Goal: Task Accomplishment & Management: Complete application form

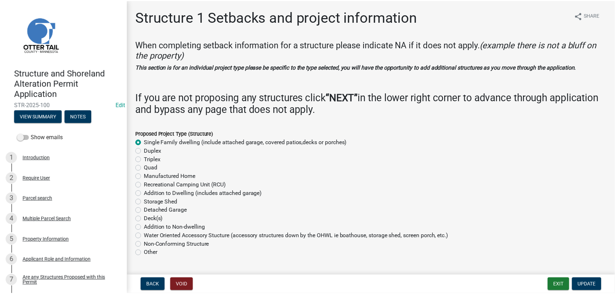
scroll to position [718, 0]
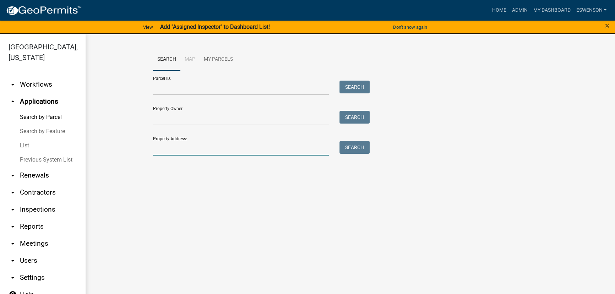
click at [164, 144] on input "Property Address:" at bounding box center [241, 148] width 176 height 15
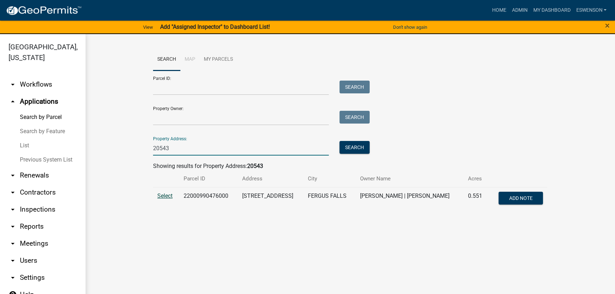
type input "20543"
click at [160, 192] on span "Select" at bounding box center [164, 195] width 15 height 7
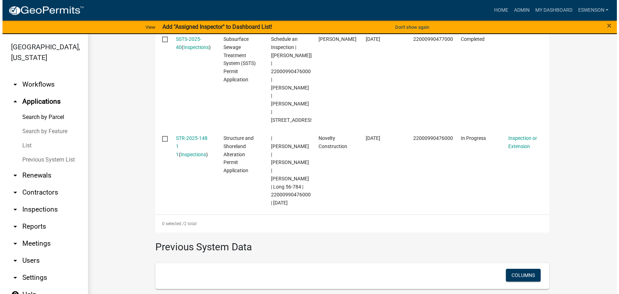
scroll to position [271, 0]
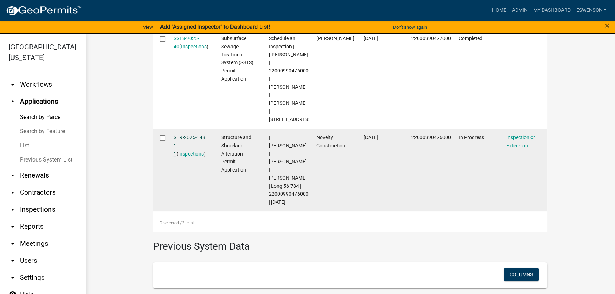
click at [180, 134] on link "STR-2025-148 1 1" at bounding box center [190, 145] width 32 height 22
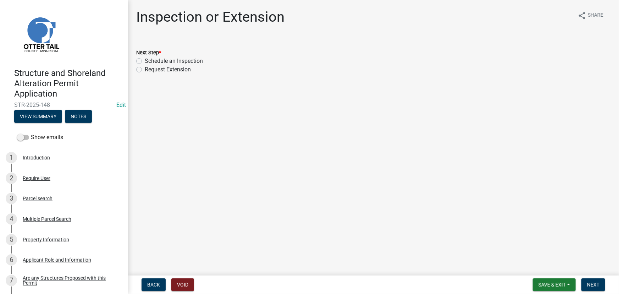
click at [178, 61] on label "Schedule an Inspection" at bounding box center [174, 61] width 58 height 9
click at [149, 61] on input "Schedule an Inspection" at bounding box center [147, 59] width 5 height 5
radio input "true"
click at [598, 289] on button "Next" at bounding box center [594, 284] width 24 height 13
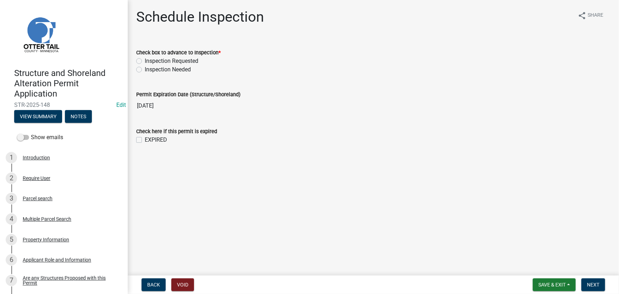
click at [179, 58] on label "Inspection Requested" at bounding box center [172, 61] width 54 height 9
click at [149, 58] on input "Inspection Requested" at bounding box center [147, 59] width 5 height 5
radio input "true"
click at [591, 290] on button "Next" at bounding box center [594, 284] width 24 height 13
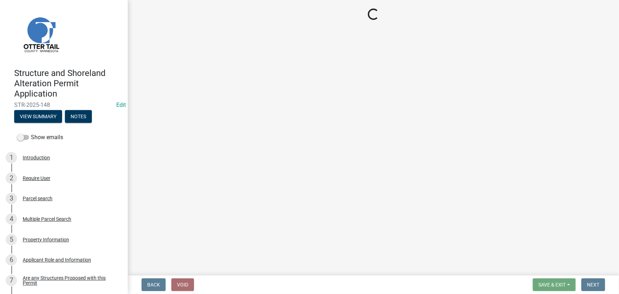
select select "710d5f49-2663-4e73-9718-d0c4e189f5ed"
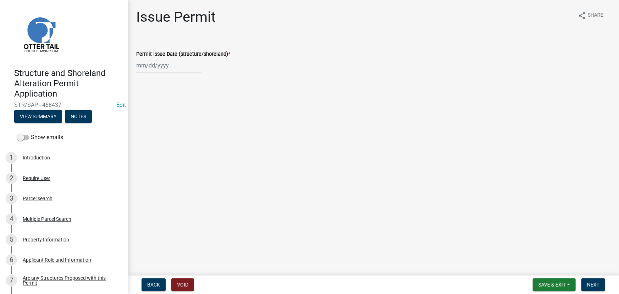
click at [180, 73] on wm-data-entity-input "Permit Issue Date (structure/shoreland) *" at bounding box center [373, 59] width 474 height 39
click at [178, 71] on div at bounding box center [168, 65] width 65 height 15
select select "8"
select select "2025"
click at [177, 126] on div "14" at bounding box center [177, 125] width 11 height 11
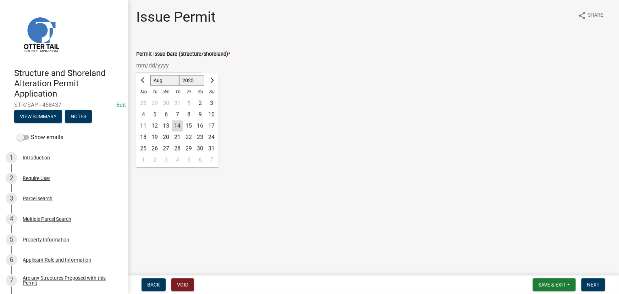
type input "08/14/2025"
click at [593, 285] on span "Next" at bounding box center [593, 285] width 12 height 6
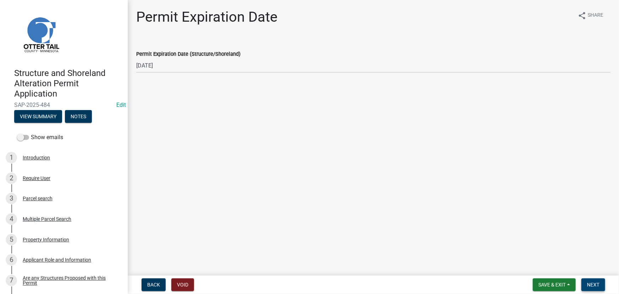
click at [599, 287] on span "Next" at bounding box center [593, 285] width 12 height 6
